Goal: Transaction & Acquisition: Obtain resource

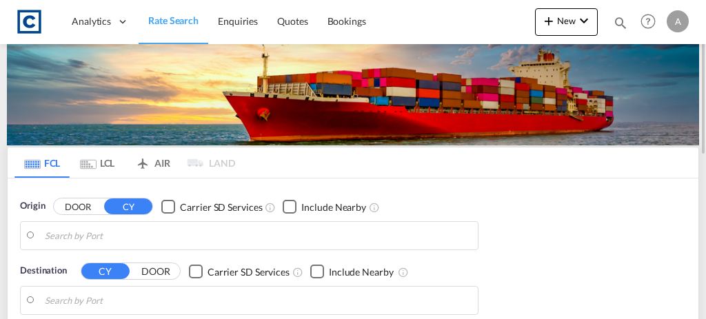
click at [157, 228] on body "Analytics Dashboard Rate Search Enquiries Quotes Bookings" at bounding box center [353, 159] width 706 height 319
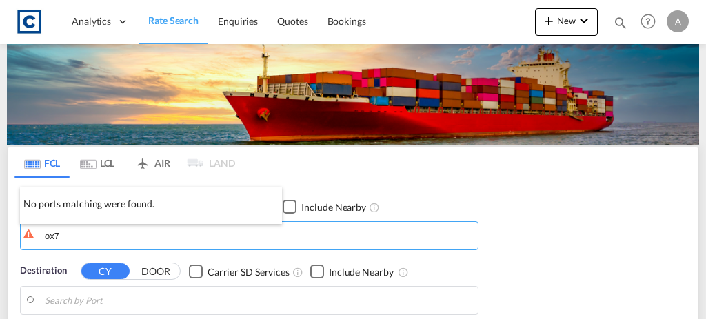
type input "ox7"
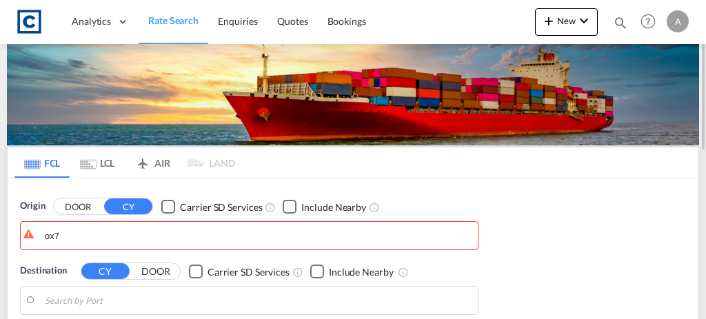
click at [79, 201] on button "DOOR" at bounding box center [78, 207] width 48 height 16
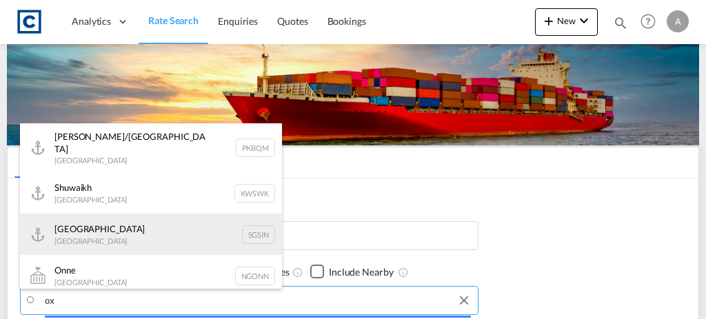
type input "o"
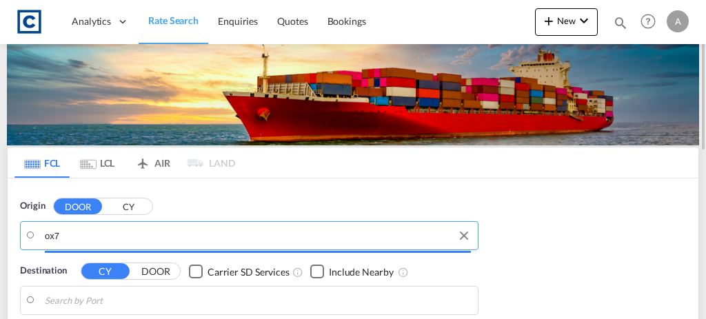
click at [150, 235] on input "ox7" at bounding box center [258, 236] width 426 height 21
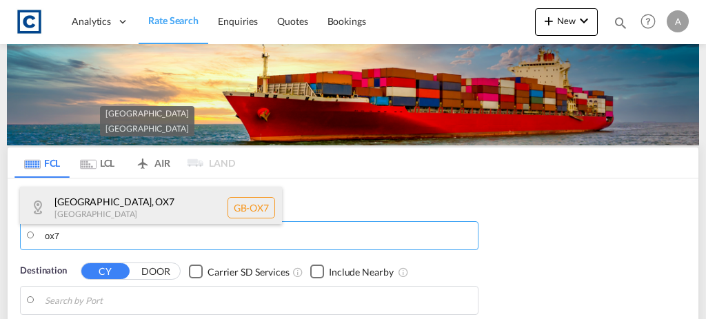
click at [120, 218] on div "West Oxfordshire , OX7 United Kingdom GB-OX7" at bounding box center [151, 207] width 262 height 41
type input "GB-OX7, [GEOGRAPHIC_DATA]"
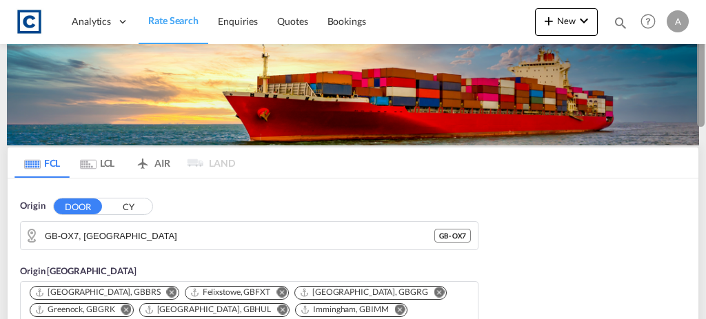
drag, startPoint x: 706, startPoint y: 72, endPoint x: 705, endPoint y: 118, distance: 46.2
click at [705, 118] on div at bounding box center [705, 160] width 3 height 314
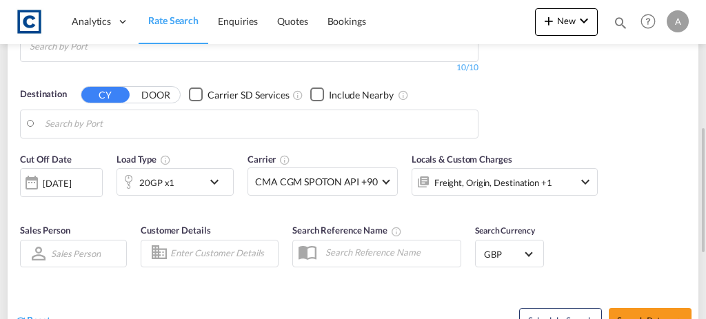
click at [198, 106] on body "Analytics Dashboard Rate Search Enquiries Quotes Bookings" at bounding box center [353, 159] width 706 height 319
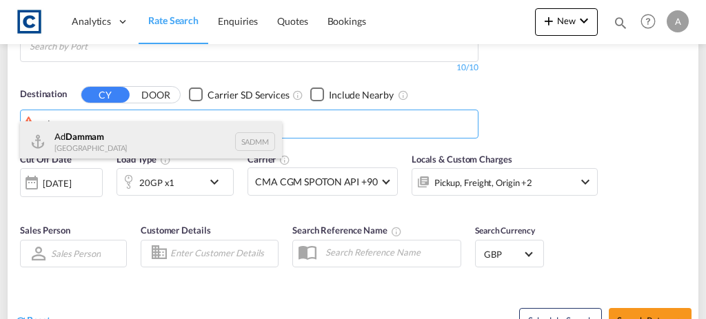
click at [157, 140] on div "Ad Dammam Saudi Arabia SADMM" at bounding box center [151, 141] width 262 height 41
type input "Ad Dammam, SADMM"
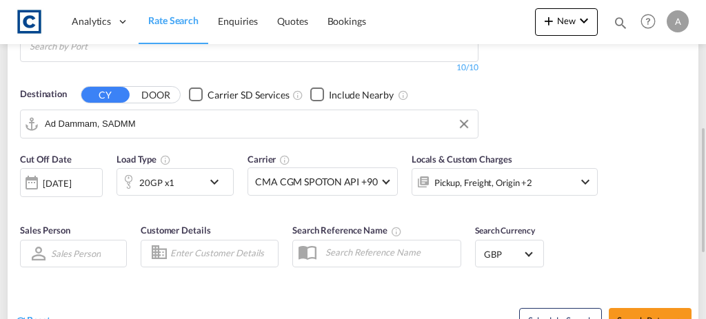
drag, startPoint x: 471, startPoint y: 153, endPoint x: 564, endPoint y: 172, distance: 94.3
click at [564, 172] on div "Pickup, Freight, Origin +2" at bounding box center [505, 182] width 186 height 28
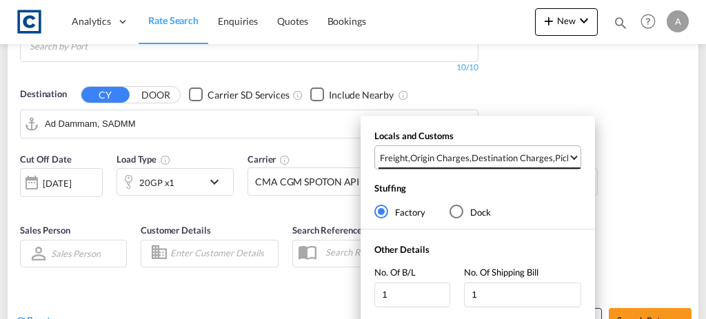
click at [545, 163] on div "Destination Charges" at bounding box center [512, 158] width 81 height 12
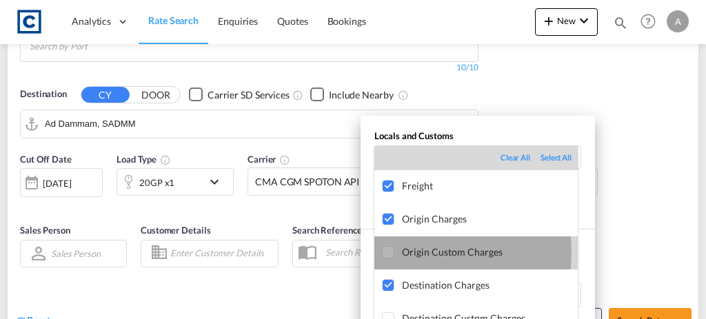
click at [382, 252] on div at bounding box center [389, 253] width 14 height 14
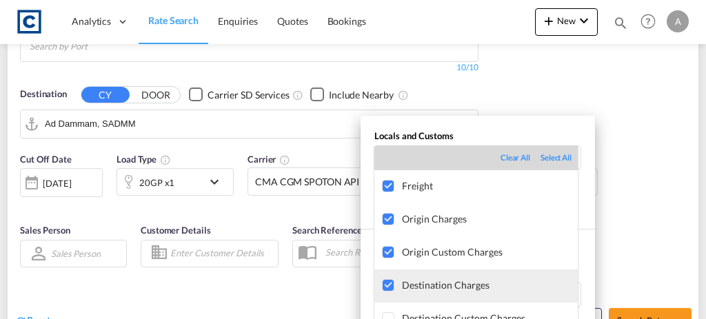
click at [387, 288] on div at bounding box center [389, 286] width 14 height 14
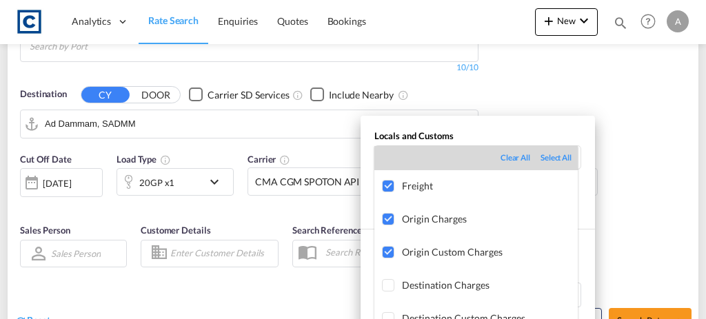
click at [704, 231] on md-backdrop at bounding box center [353, 159] width 706 height 319
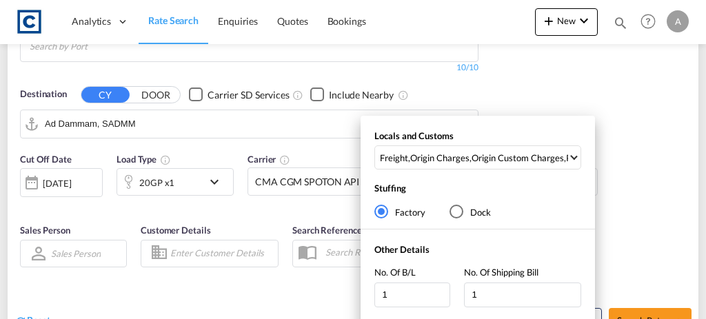
click at [675, 232] on div "Locals and Customs Freight , Origin Charges , Origin Custom Charges , Pickup Ch…" at bounding box center [353, 159] width 706 height 319
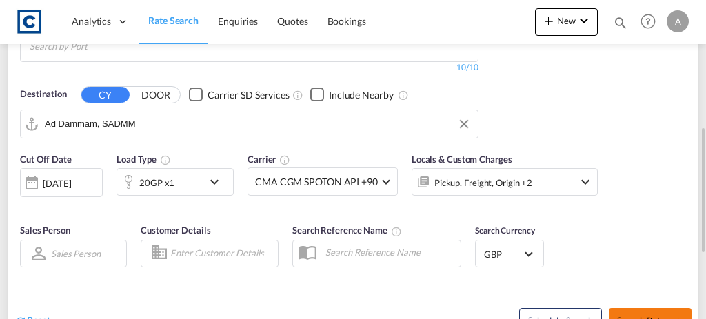
click at [663, 308] on button "Search Rates" at bounding box center [650, 320] width 83 height 25
type input "OX7 to SADMM / [DATE]"
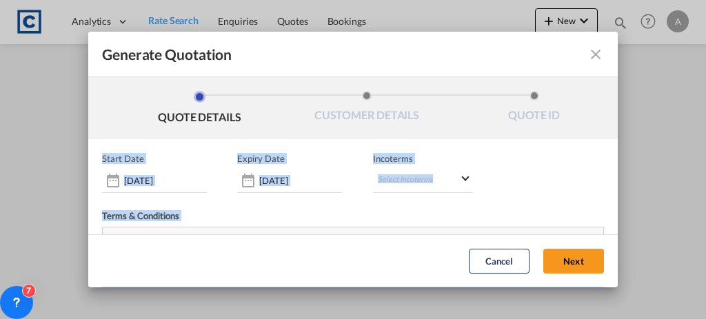
drag, startPoint x: 671, startPoint y: 44, endPoint x: 608, endPoint y: 134, distance: 109.1
click at [608, 134] on md-dialog-content "Generate Quotation QUOTE DETAILS CUSTOMER DETAILS QUOTE ID Start Date 01 Sep 20…" at bounding box center [353, 159] width 530 height 255
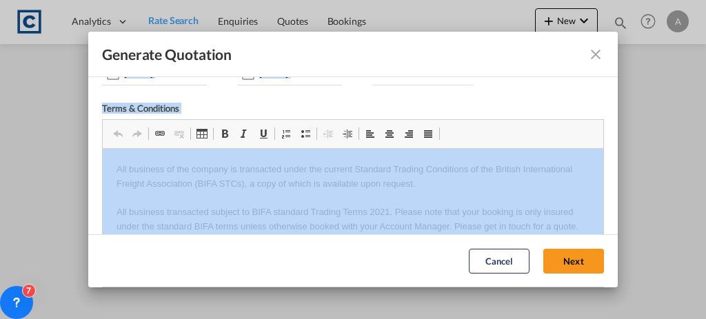
scroll to position [103, 0]
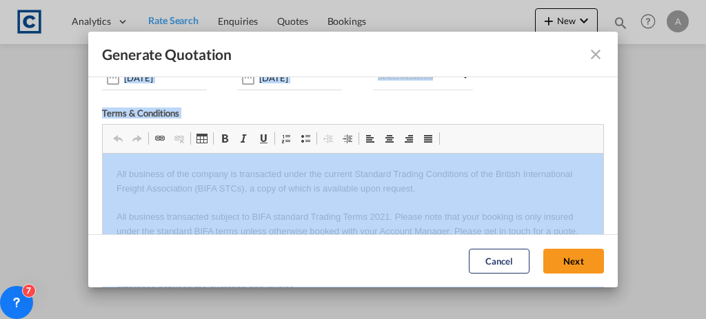
click at [514, 112] on div "Terms & Conditions" at bounding box center [353, 116] width 502 height 17
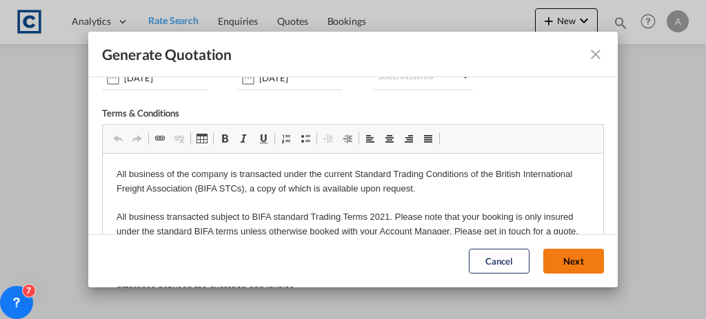
click at [564, 259] on button "Next" at bounding box center [574, 262] width 61 height 25
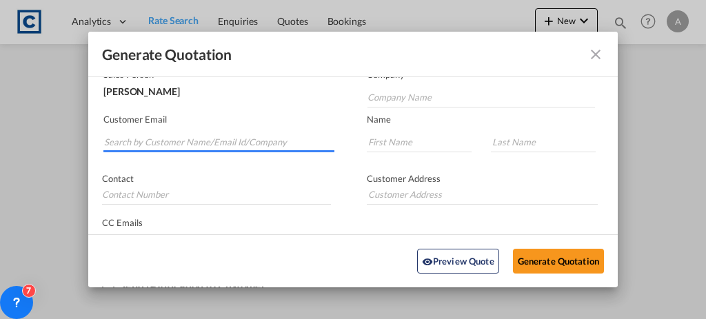
click at [219, 142] on input "Search by Customer Name/Email Id/Company" at bounding box center [219, 142] width 230 height 21
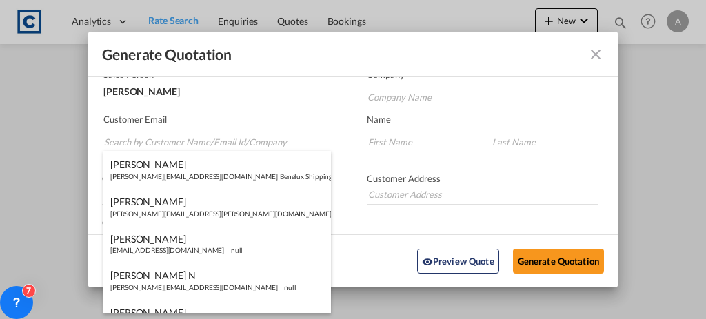
paste input "Andrea.Locarno@gruber-logistics.com"
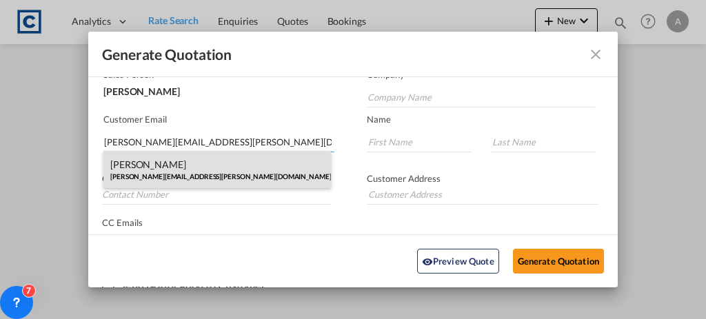
type input "Andrea.Locarno@gruber-logistics.com"
click at [275, 177] on div "Andrea Locarno Andrea.Locarno@gruber-logistics.com | Gruber Logisitcs" at bounding box center [217, 169] width 228 height 37
type input "Gruber Logisitcs"
type input "Andrea"
type input "Locarno"
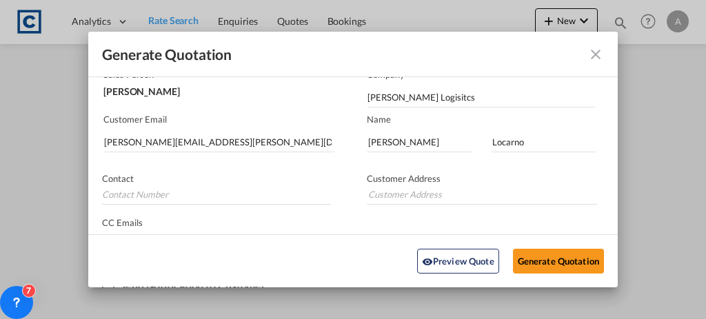
click at [275, 177] on p "Contact" at bounding box center [216, 178] width 229 height 11
click at [564, 259] on button "Generate Quotation" at bounding box center [558, 261] width 91 height 25
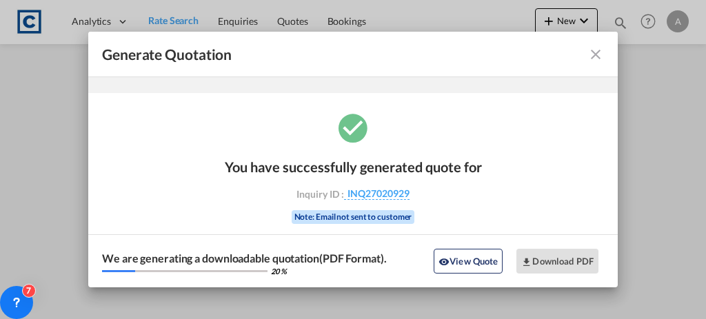
scroll to position [46, 0]
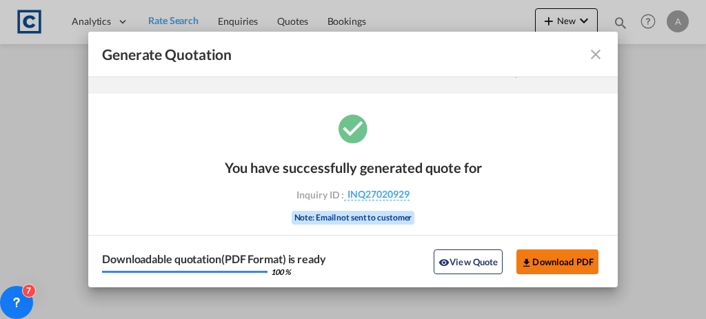
click at [539, 258] on button "Download PDF" at bounding box center [558, 262] width 82 height 25
click at [588, 53] on md-icon "icon-close fg-AAA8AD cursor m-0" at bounding box center [596, 54] width 17 height 17
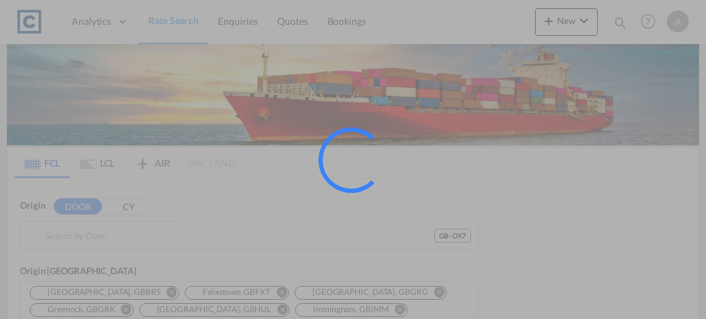
type input "GB-OX7, [GEOGRAPHIC_DATA]"
type input "Ad Dammam, SADMM"
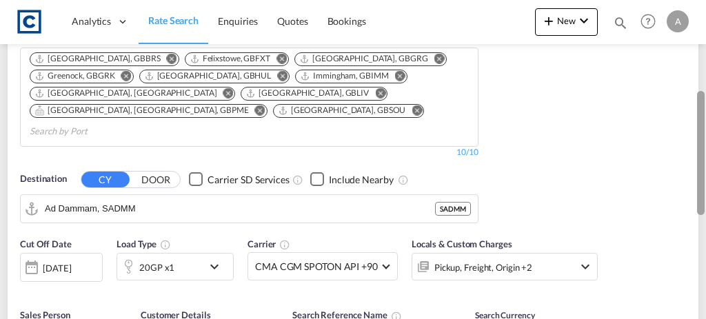
scroll to position [262, 0]
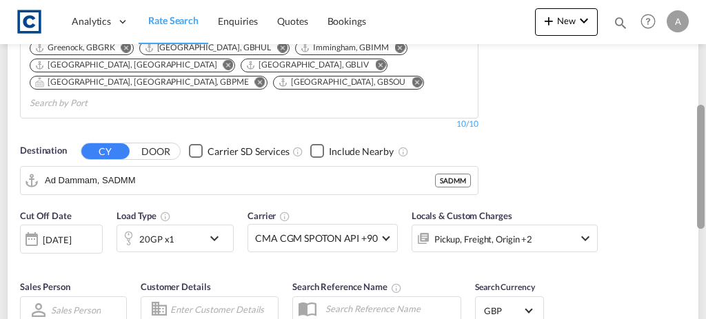
drag, startPoint x: 704, startPoint y: 70, endPoint x: 698, endPoint y: 173, distance: 102.9
click at [698, 173] on div at bounding box center [701, 167] width 8 height 124
click at [506, 230] on div "Pickup, Freight, Origin +2" at bounding box center [484, 239] width 98 height 19
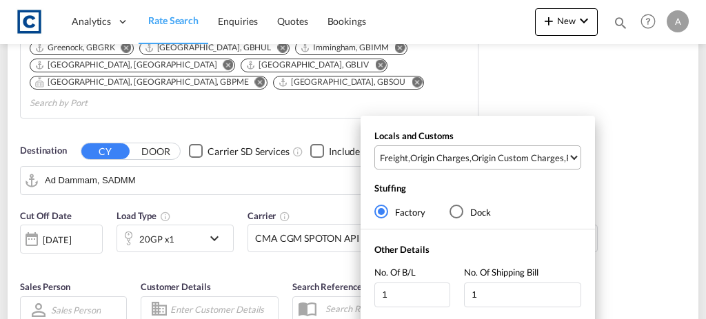
click at [484, 163] on div "Origin Custom Charges" at bounding box center [518, 158] width 92 height 12
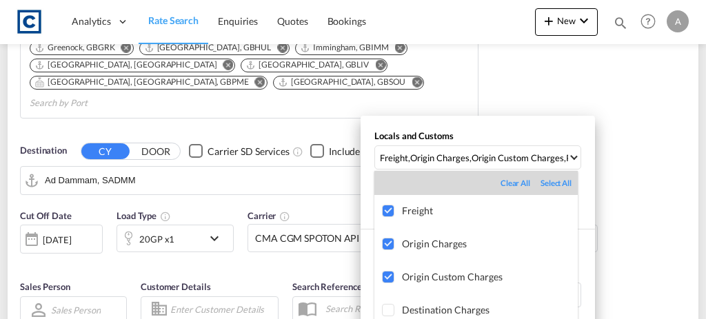
click at [659, 186] on md-backdrop at bounding box center [353, 159] width 706 height 319
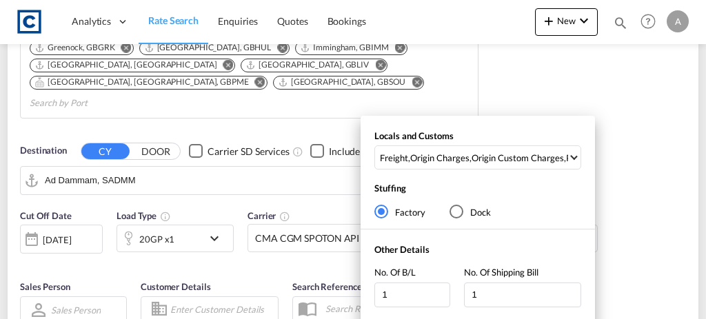
click at [659, 186] on div "Locals and Customs Freight , Origin Charges , Origin Custom Charges , Pickup Ch…" at bounding box center [353, 159] width 706 height 319
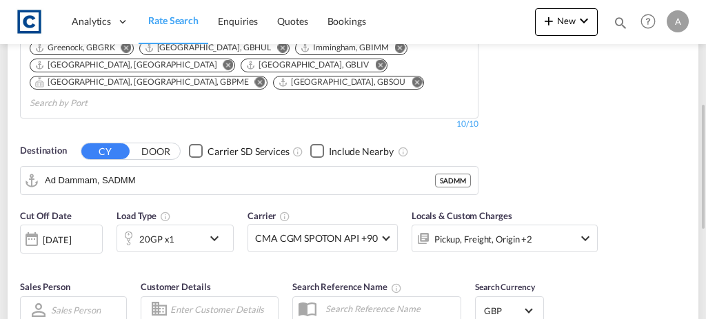
drag, startPoint x: 705, startPoint y: 139, endPoint x: 697, endPoint y: 160, distance: 22.7
click at [704, 160] on div at bounding box center [705, 160] width 3 height 314
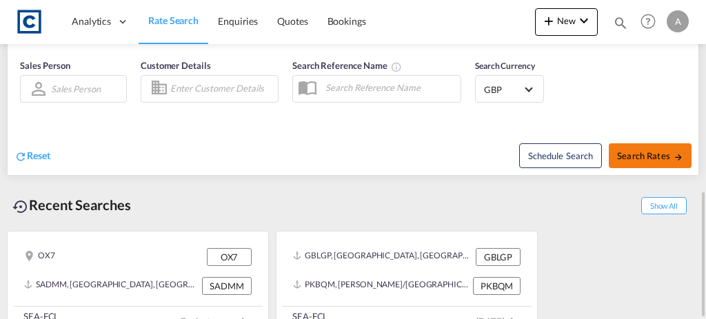
click at [660, 150] on span "Search Rates" at bounding box center [650, 155] width 66 height 11
type input "OX7 to SADMM / [DATE]"
